Goal: Transaction & Acquisition: Purchase product/service

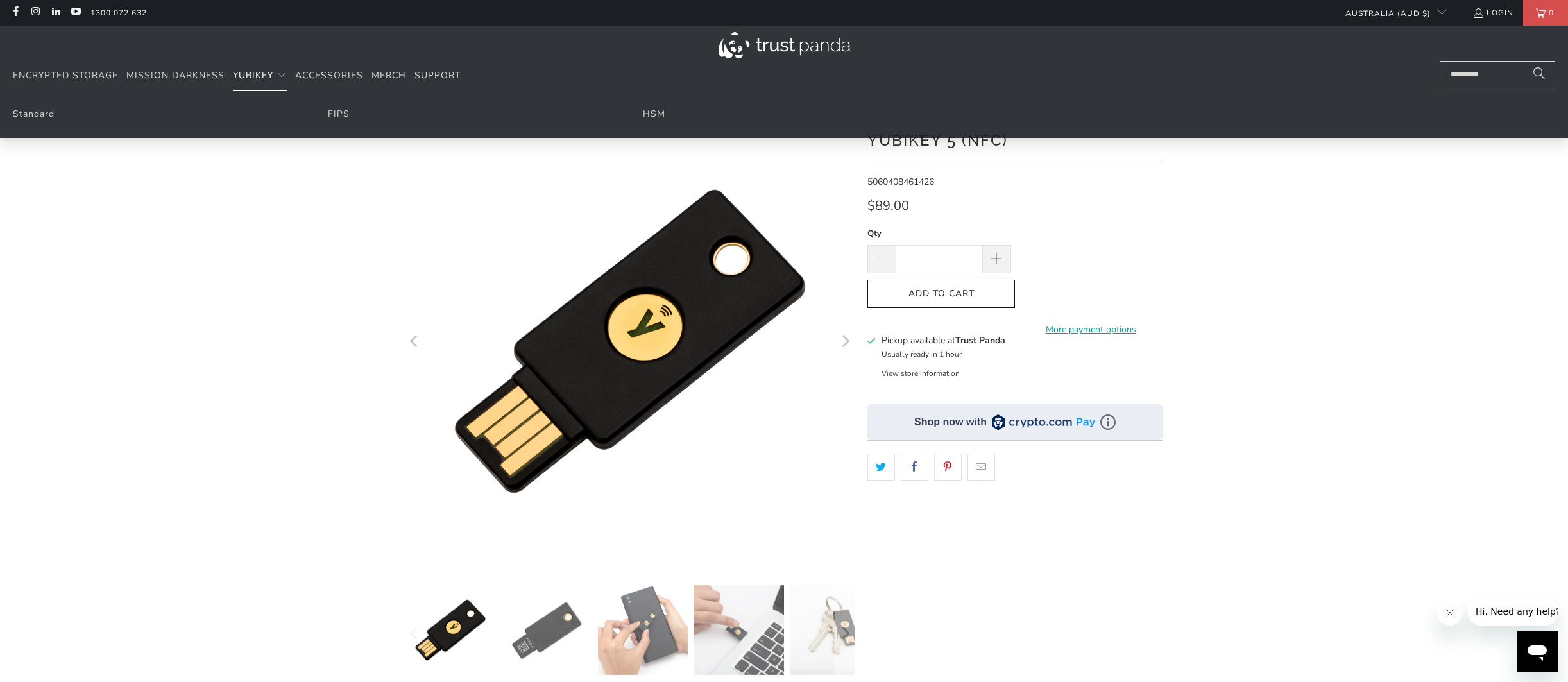
click at [286, 79] on span "Translation missing: en.navigation.header.main_nav" at bounding box center [281, 75] width 10 height 10
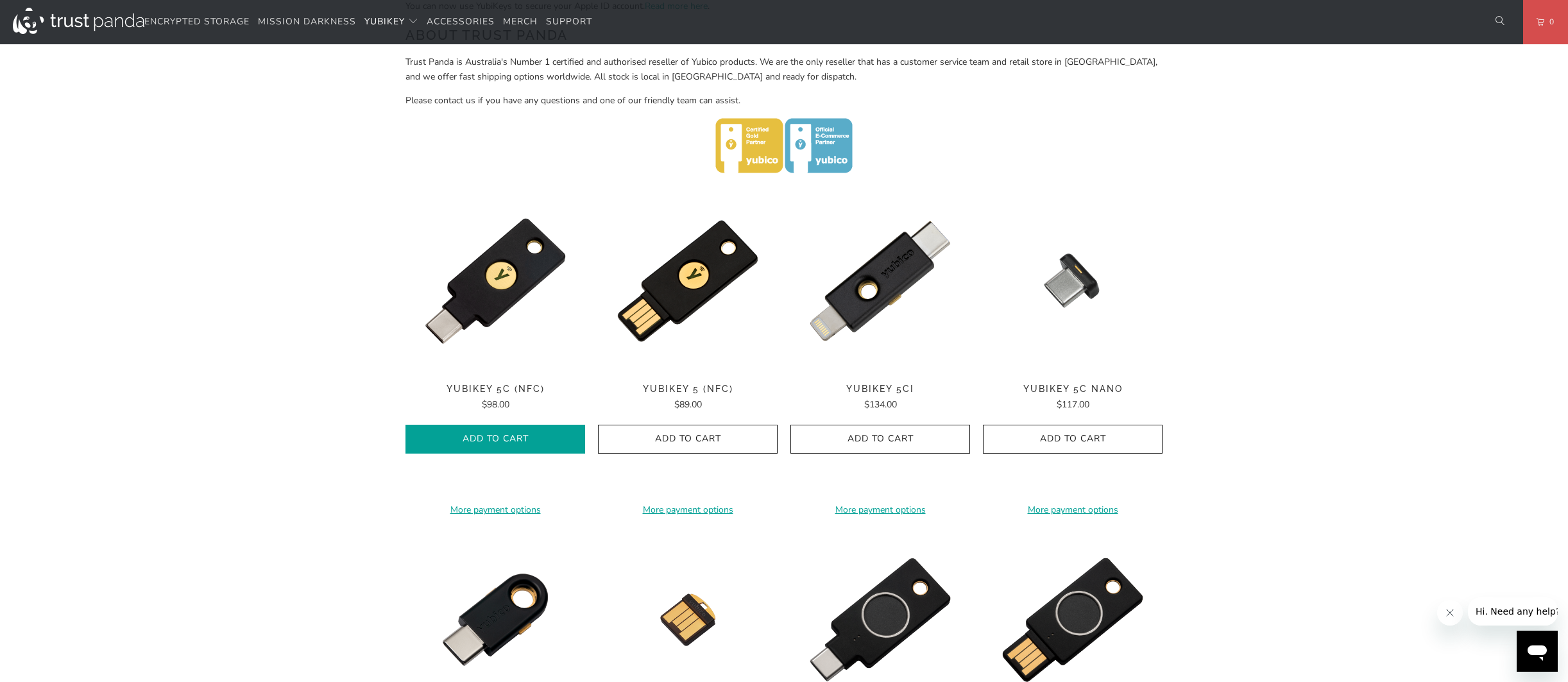
click at [488, 429] on button "Add to Cart" at bounding box center [495, 439] width 180 height 29
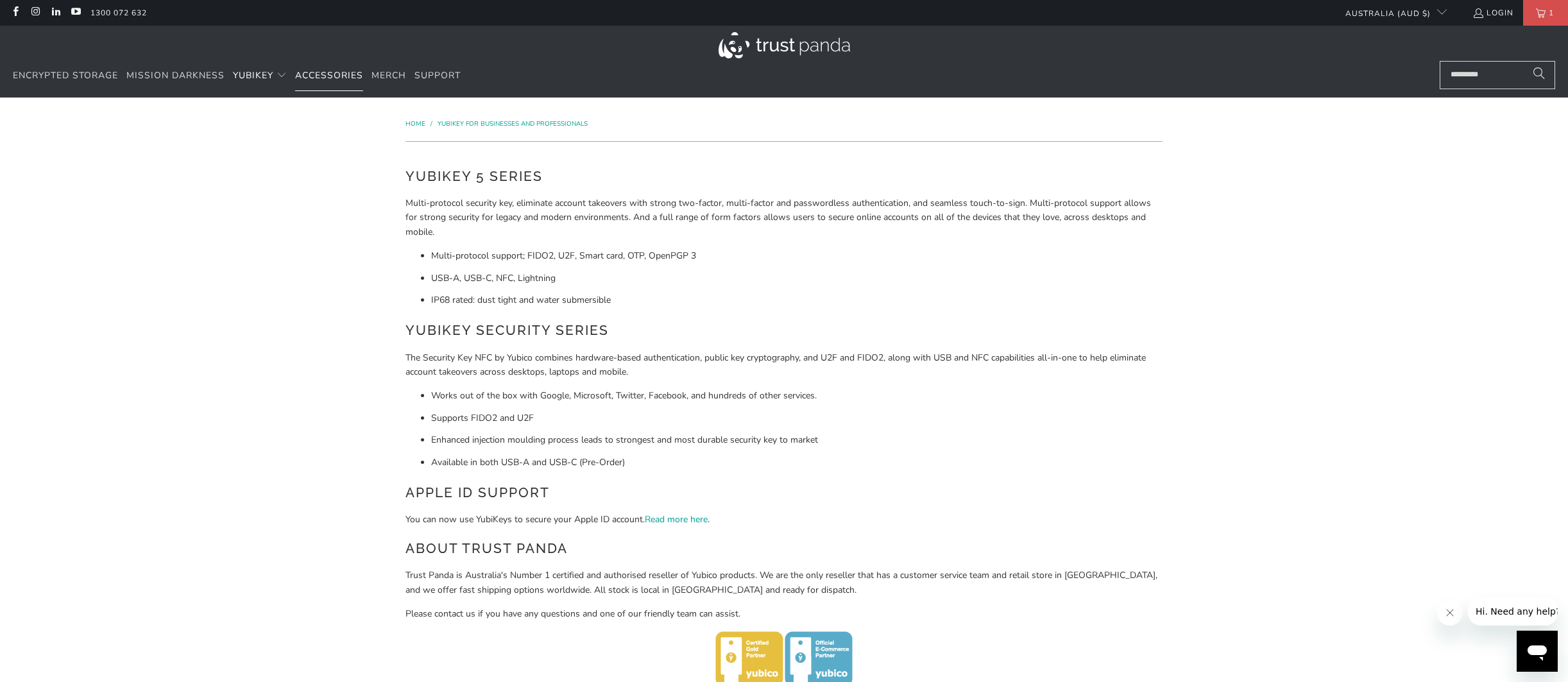
click at [320, 80] on span "Accessories" at bounding box center [328, 75] width 68 height 12
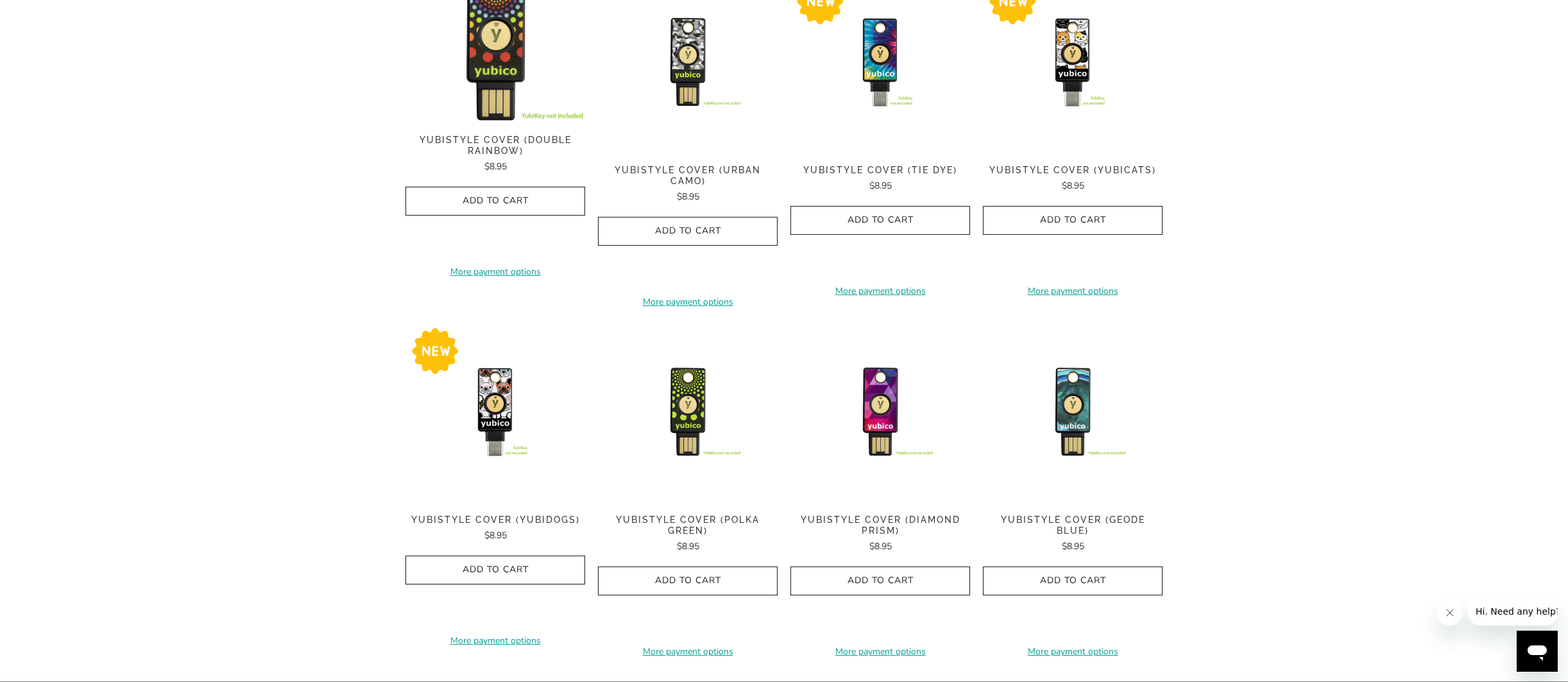
scroll to position [578, 0]
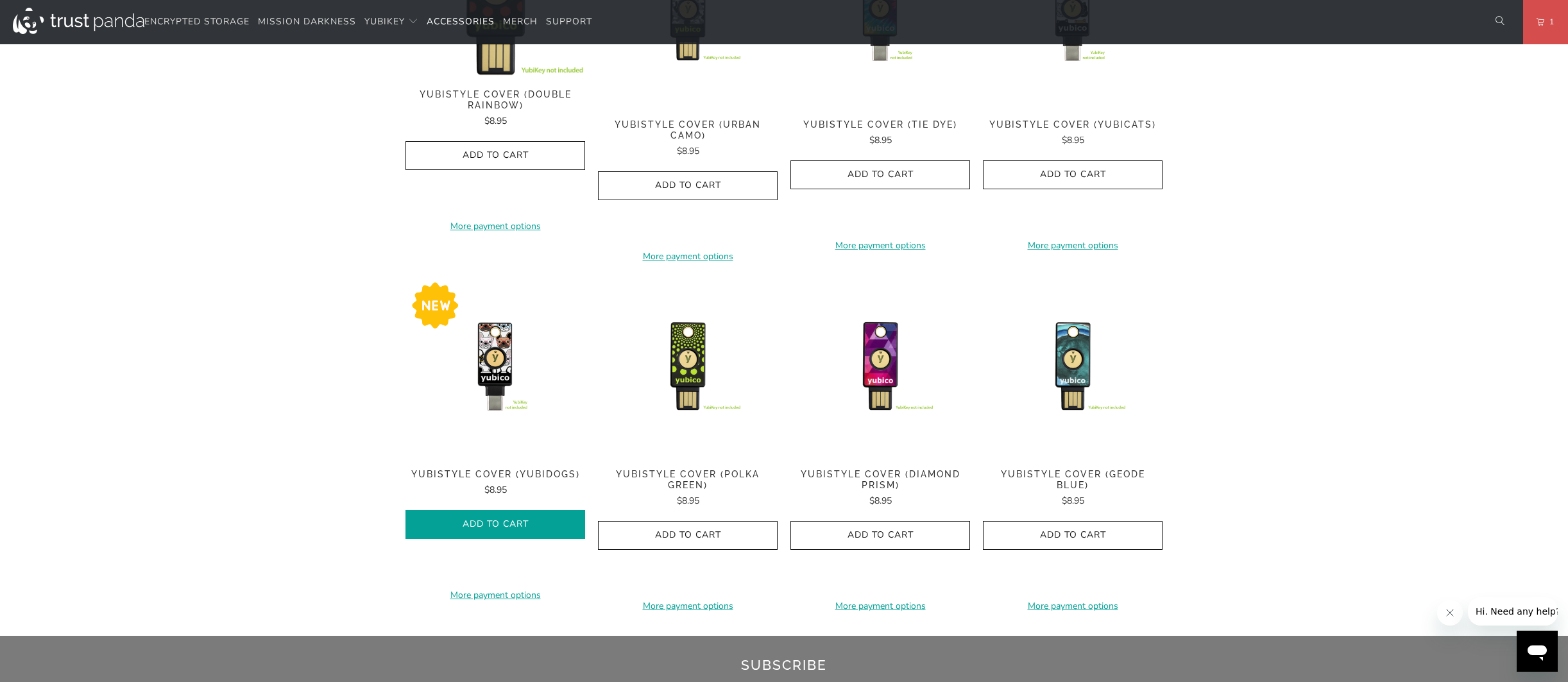
click at [535, 527] on span "Add to Cart" at bounding box center [495, 525] width 152 height 11
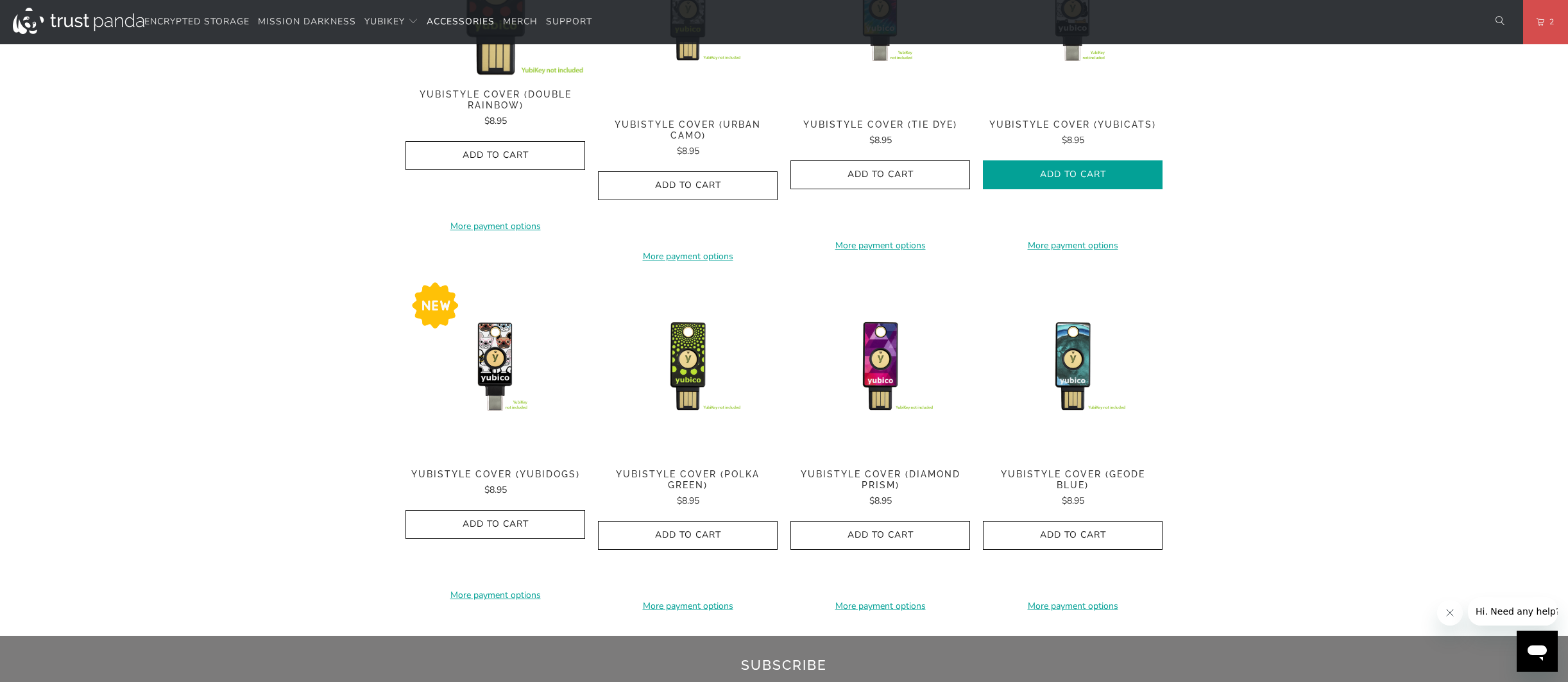
click at [1121, 175] on span "Add to Cart" at bounding box center [1073, 175] width 152 height 11
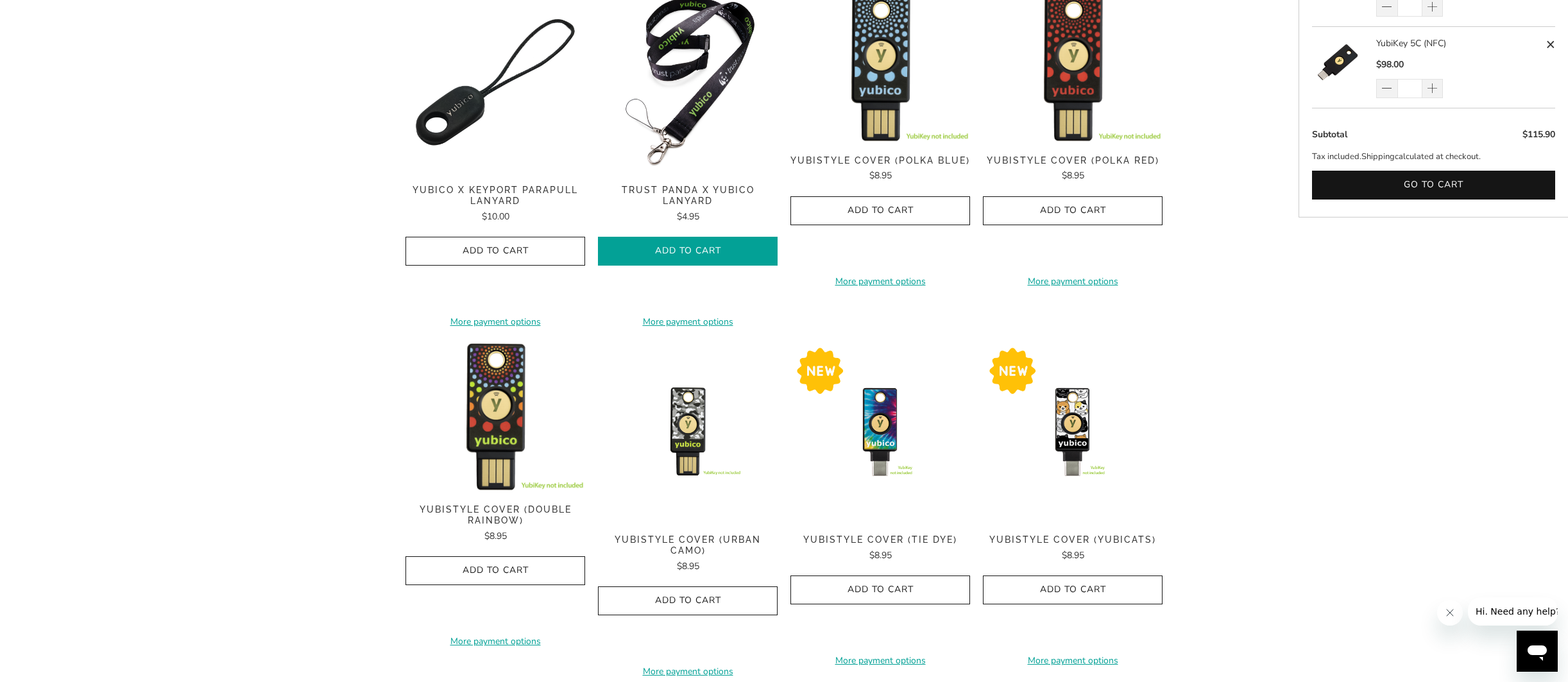
scroll to position [128, 0]
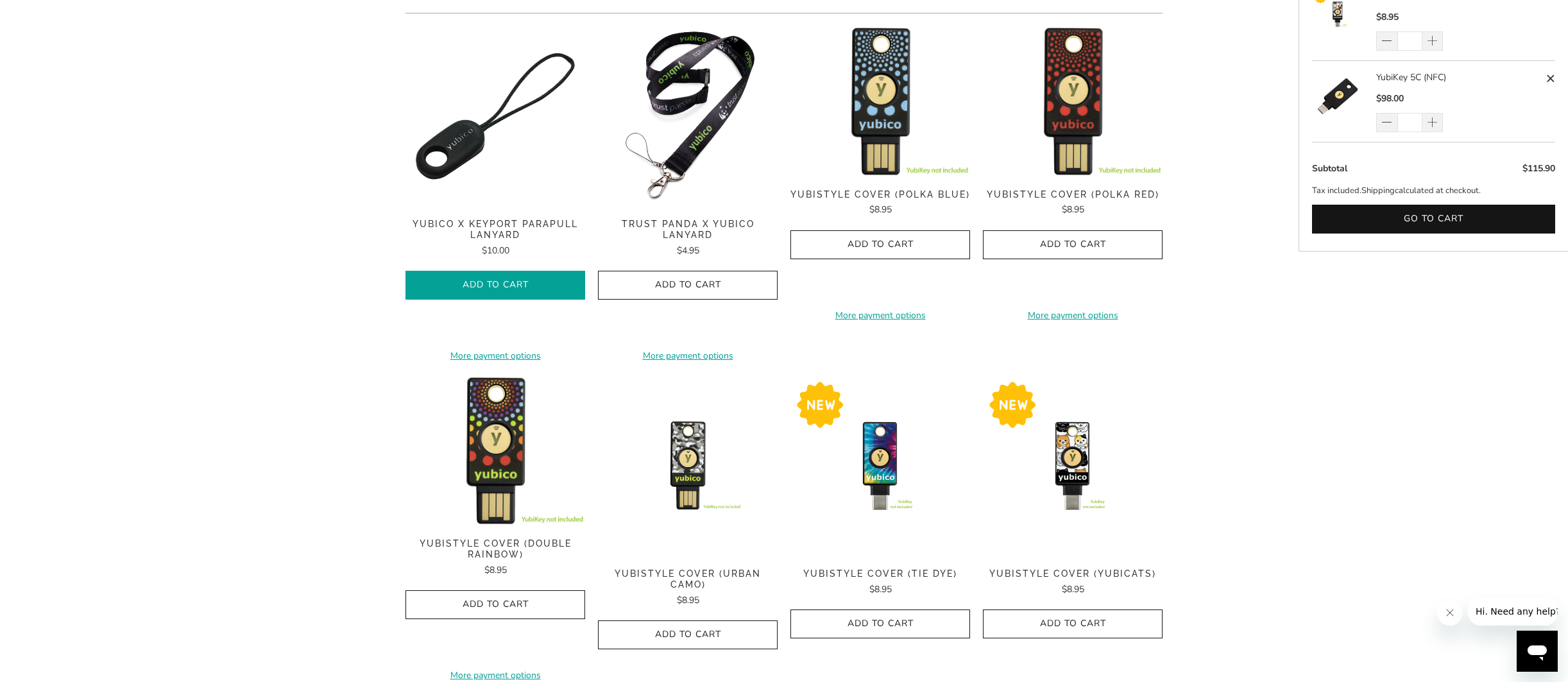
click at [534, 283] on span "Add to Cart" at bounding box center [495, 285] width 152 height 11
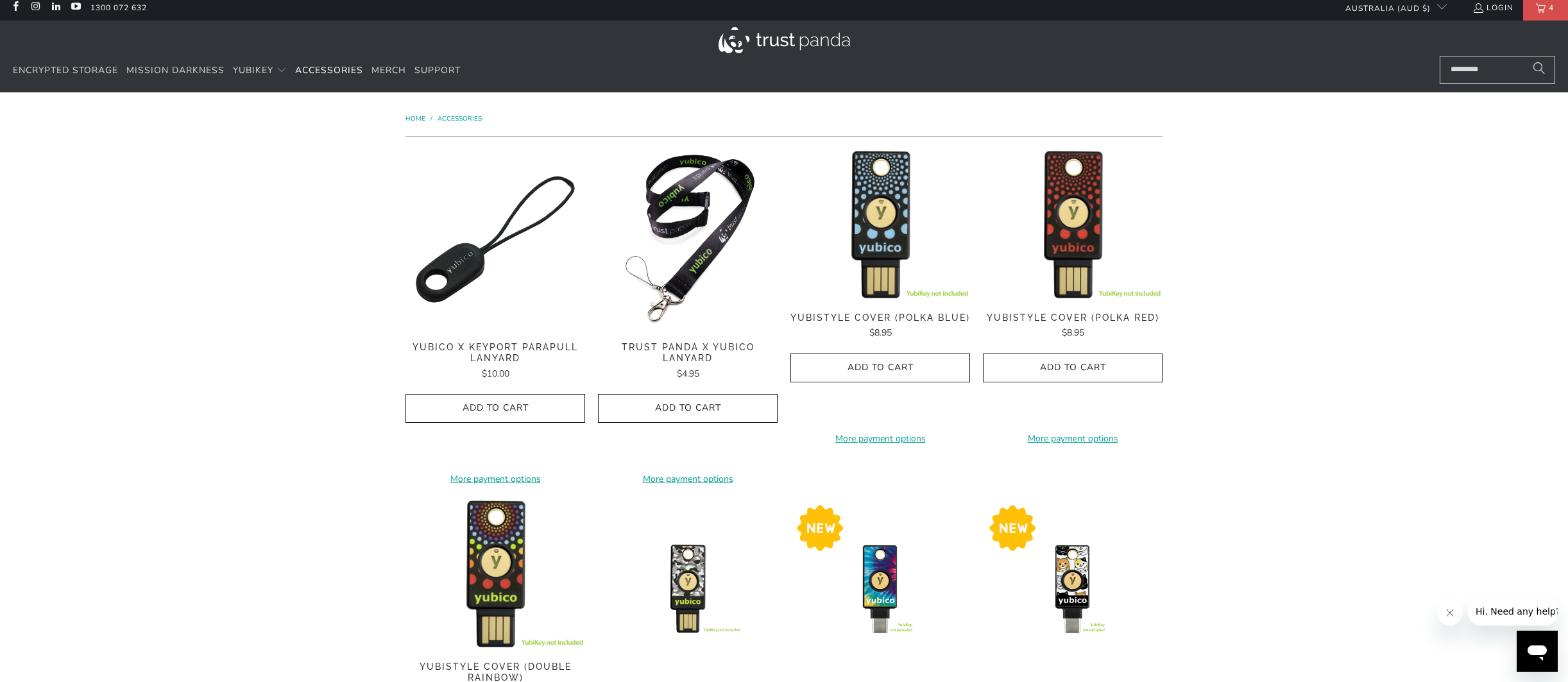
scroll to position [0, 0]
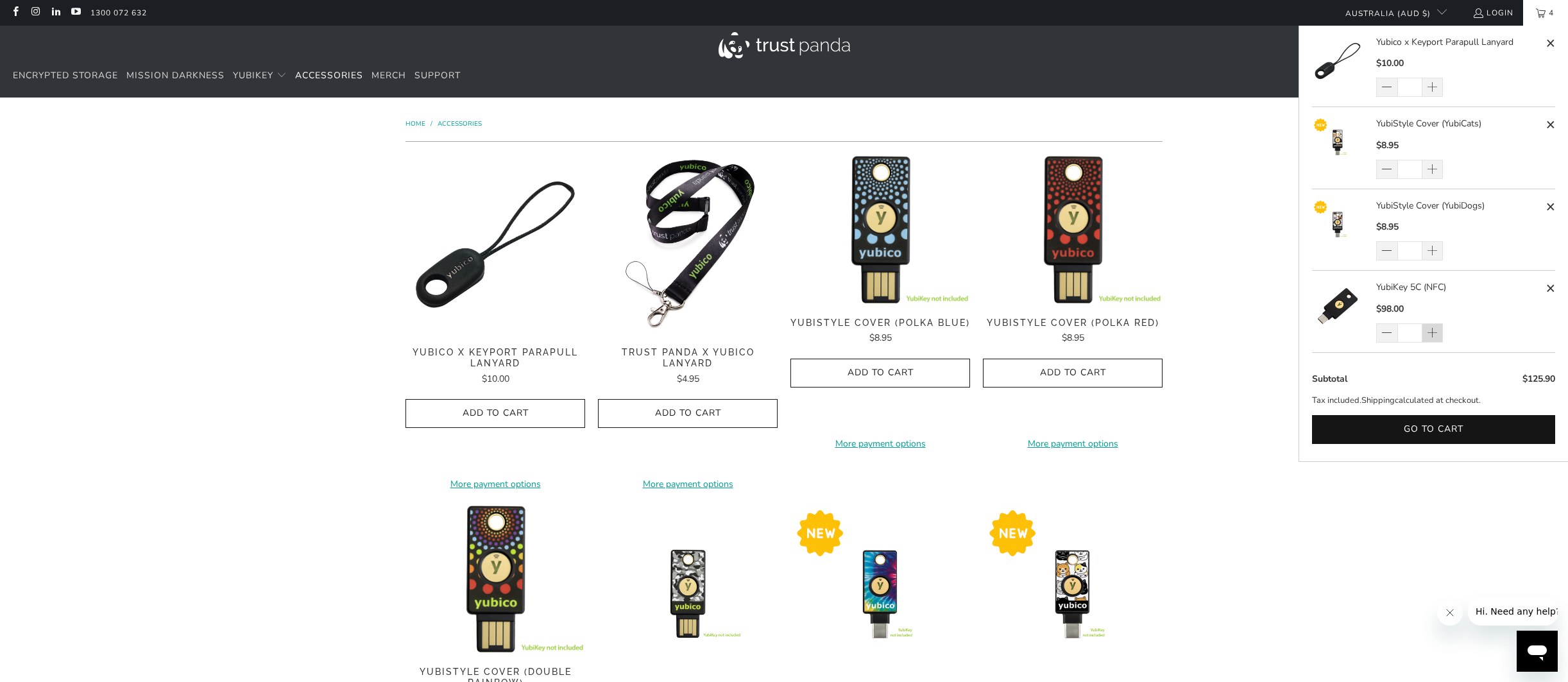
click at [1432, 335] on span at bounding box center [1431, 333] width 11 height 13
type input "*"
click at [1429, 86] on span at bounding box center [1431, 87] width 11 height 13
type input "*"
click at [1436, 427] on button "Go to cart" at bounding box center [1434, 430] width 243 height 29
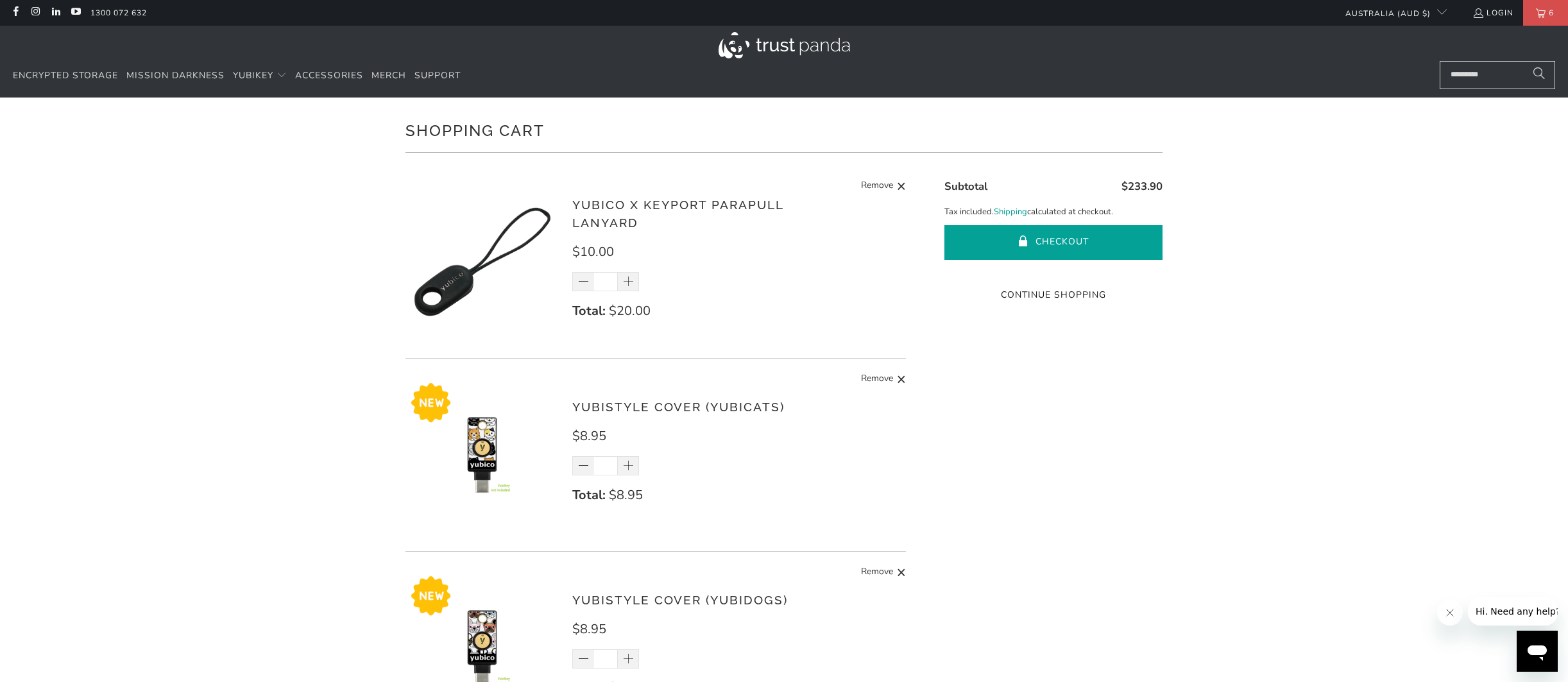
click at [1069, 248] on button "Checkout" at bounding box center [1053, 242] width 218 height 34
